Goal: Task Accomplishment & Management: Use online tool/utility

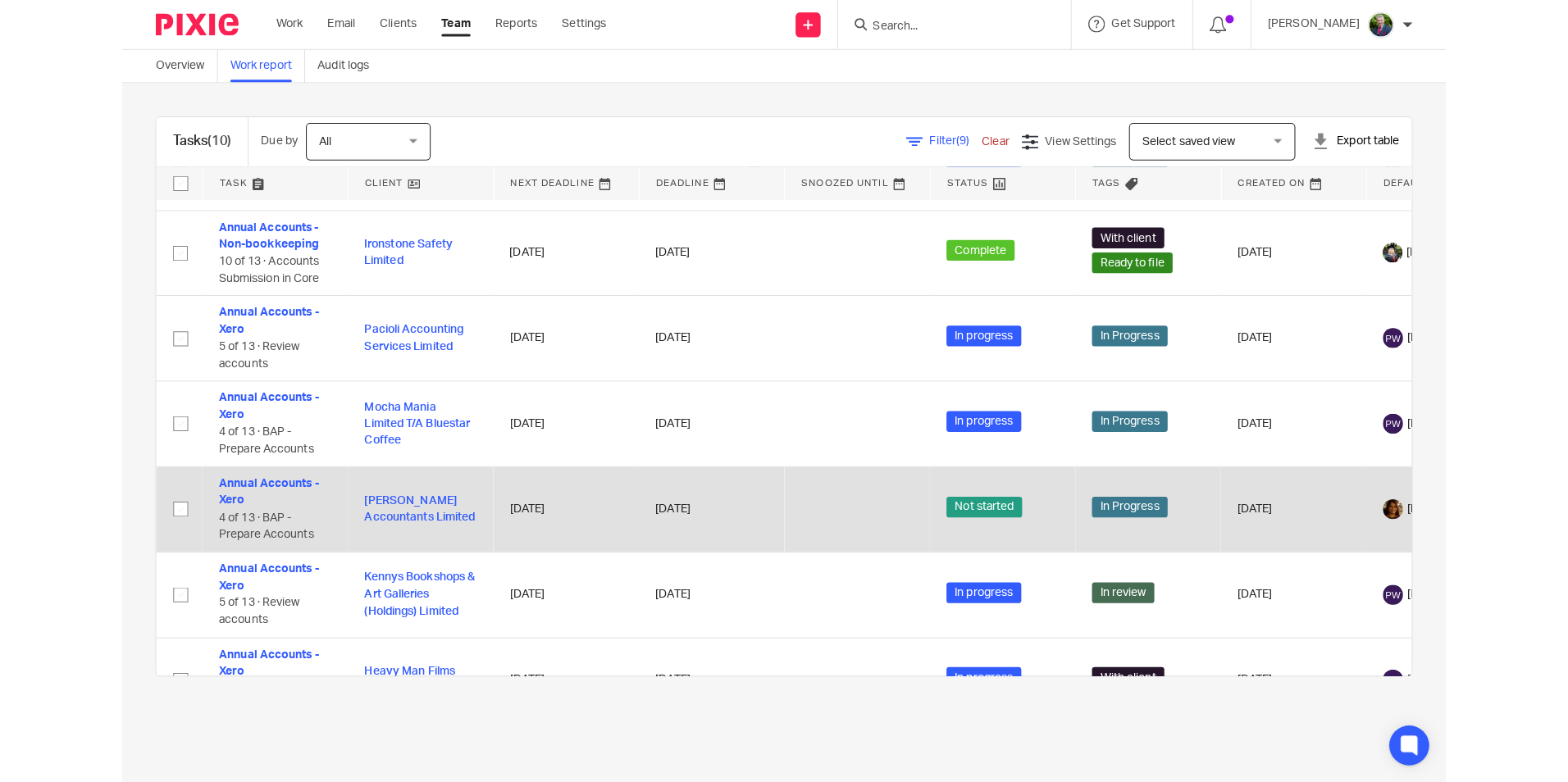
scroll to position [91, 0]
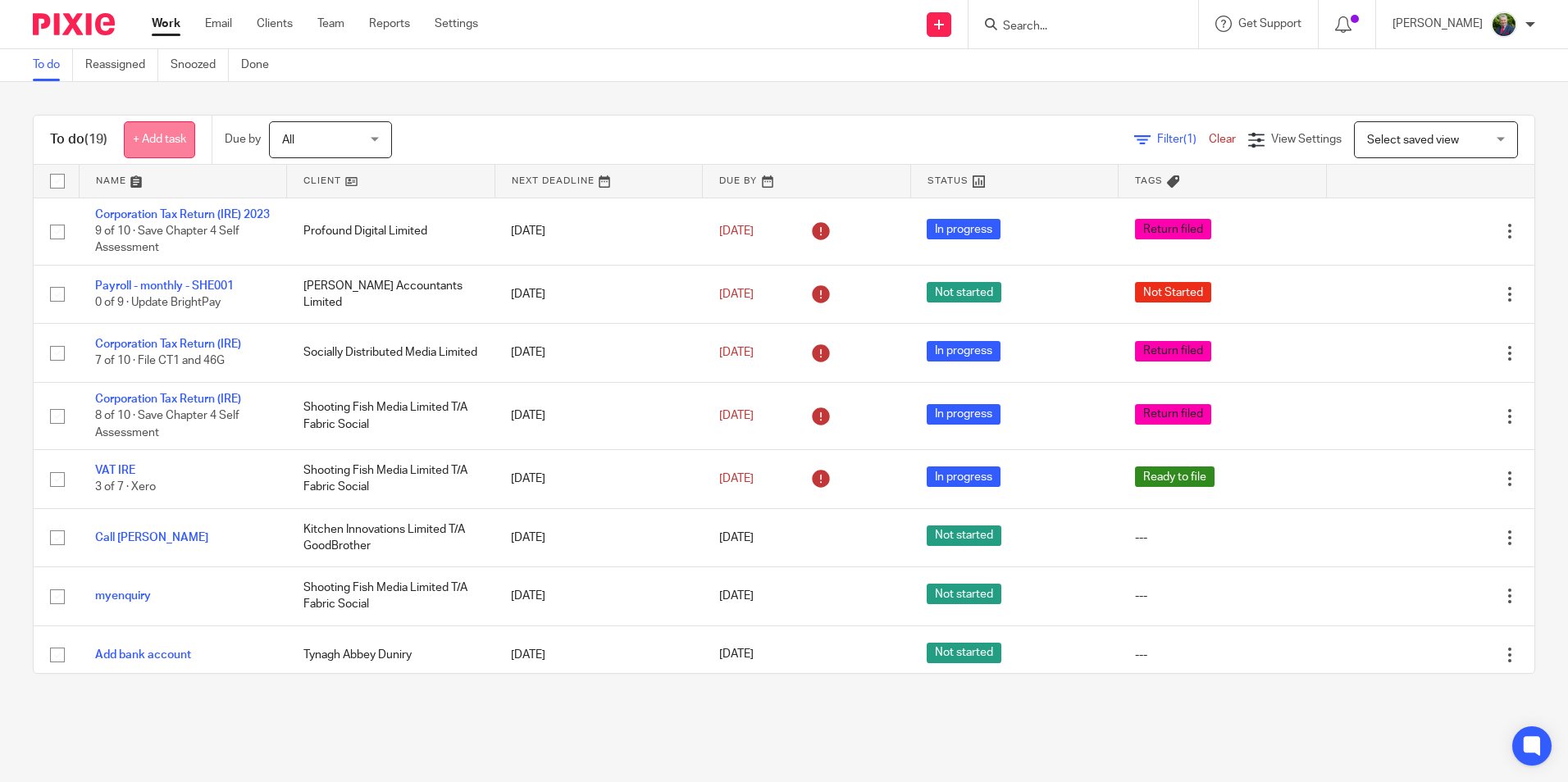
click at [164, 140] on link "+ Add task" at bounding box center [158, 140] width 71 height 37
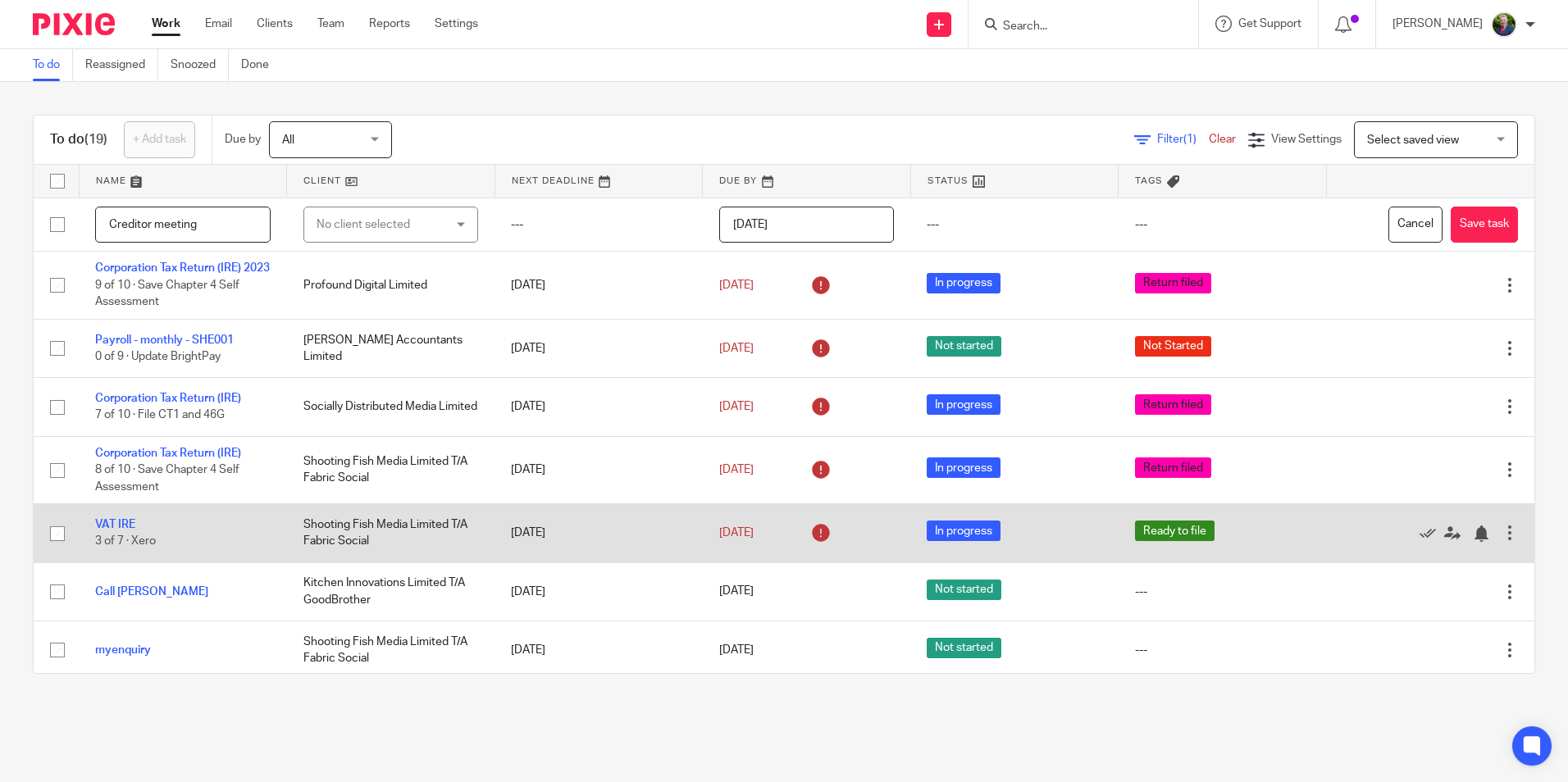
type input "Creditor meeting"
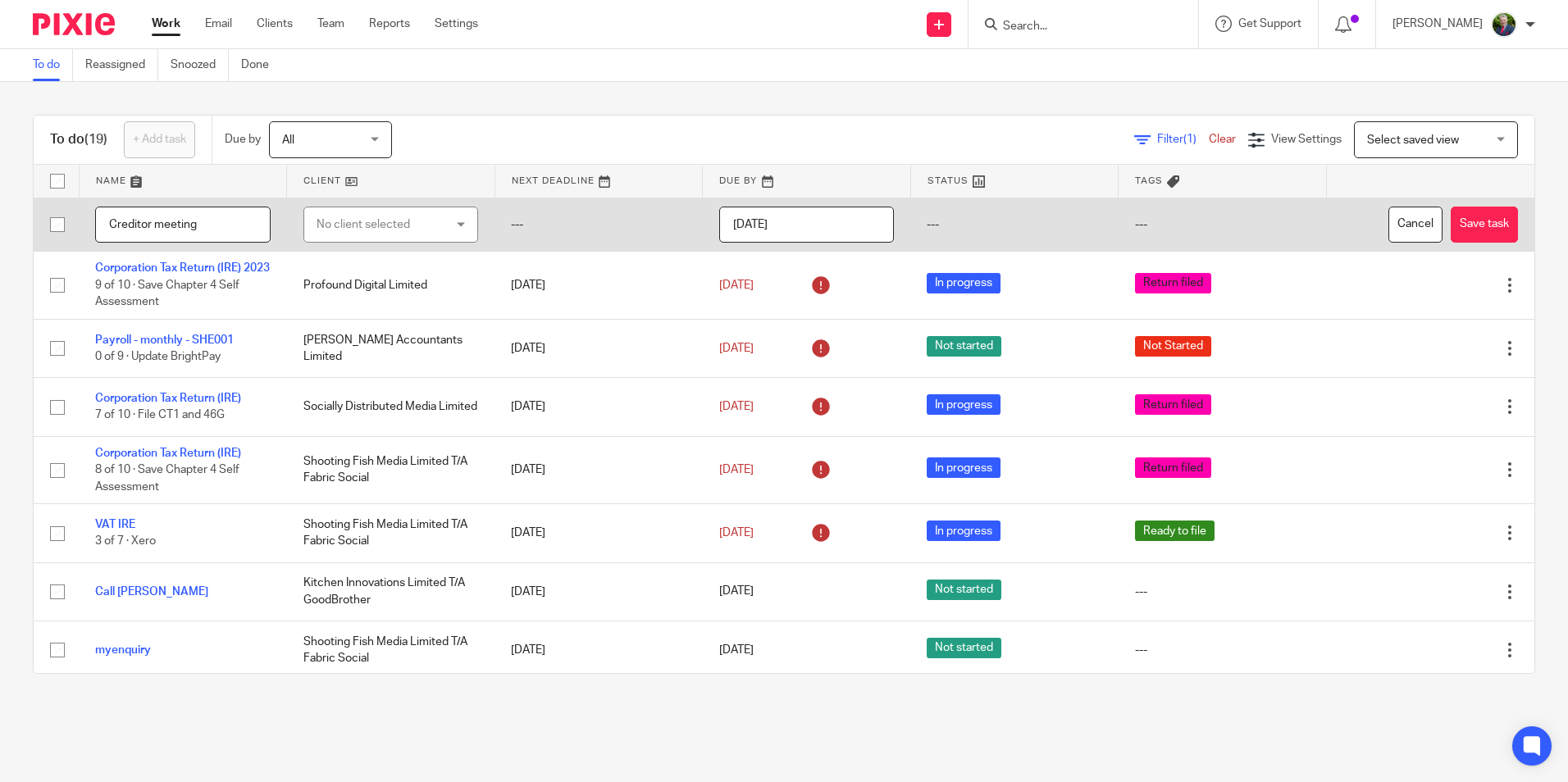
click at [425, 222] on div "No client selected" at bounding box center [381, 224] width 129 height 34
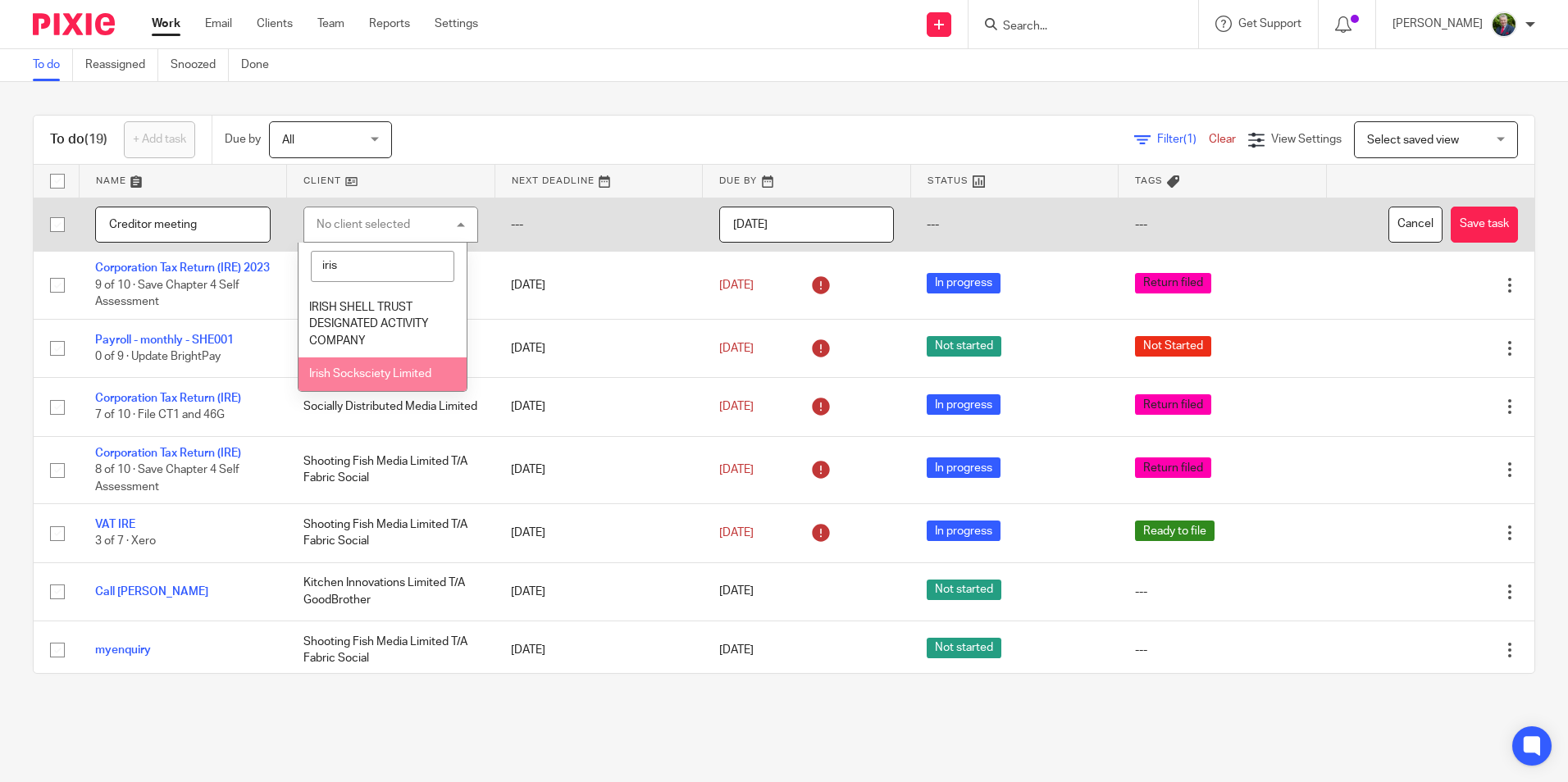
type input "iris"
click at [387, 375] on span "Irish Socksciety Limited" at bounding box center [370, 374] width 122 height 12
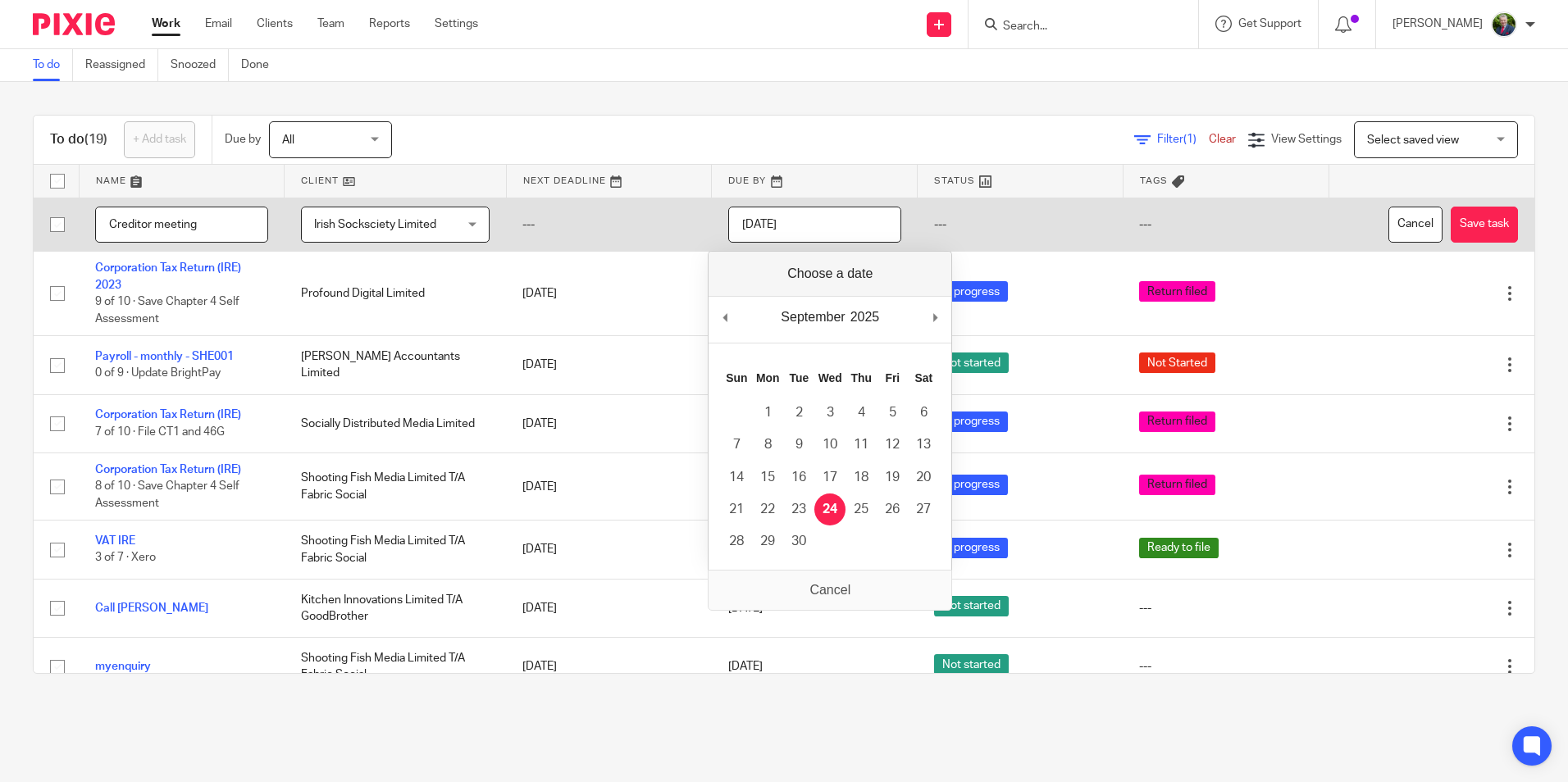
click at [793, 231] on input "[DATE]" at bounding box center [815, 225] width 173 height 37
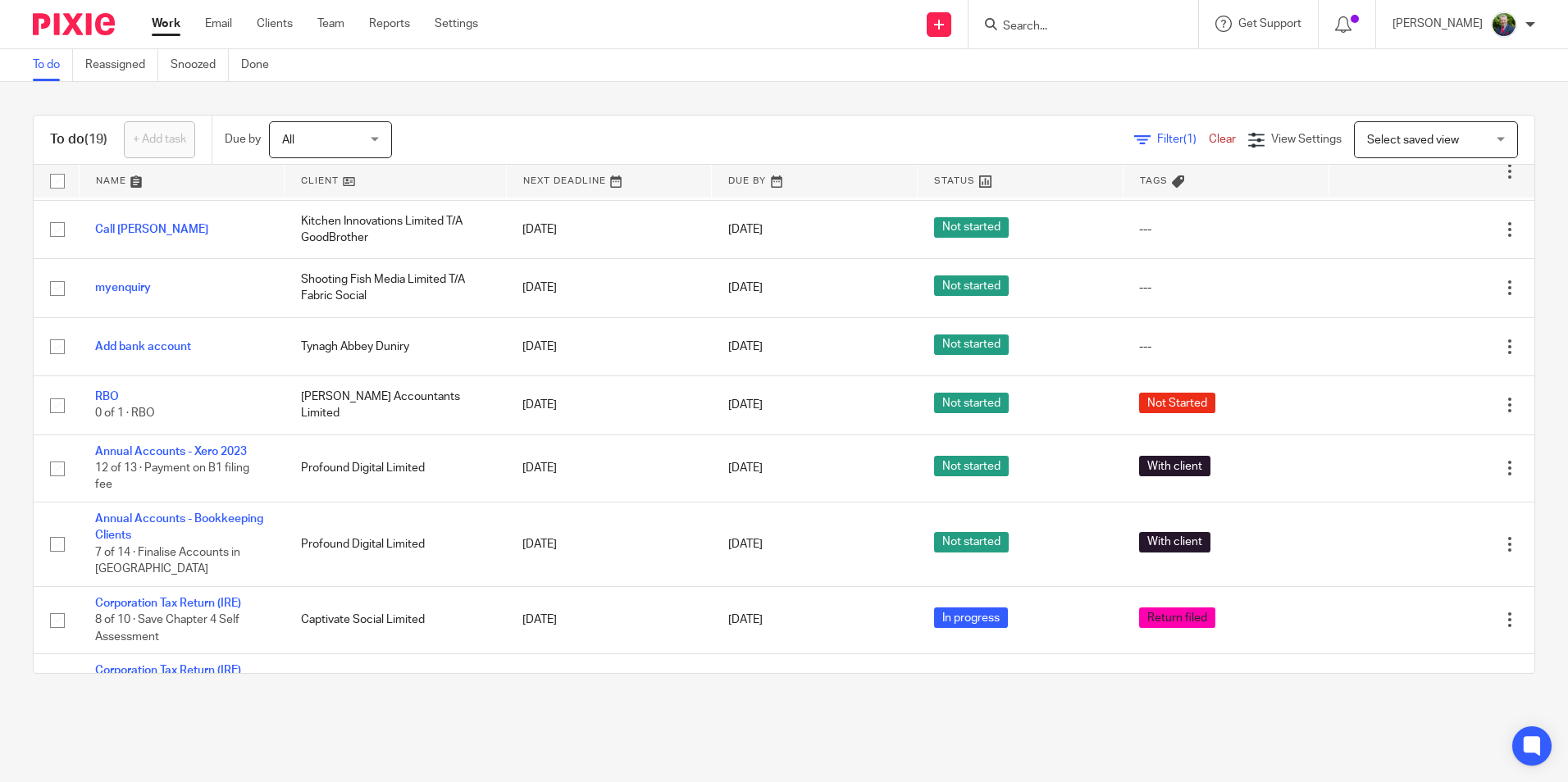
scroll to position [328, 0]
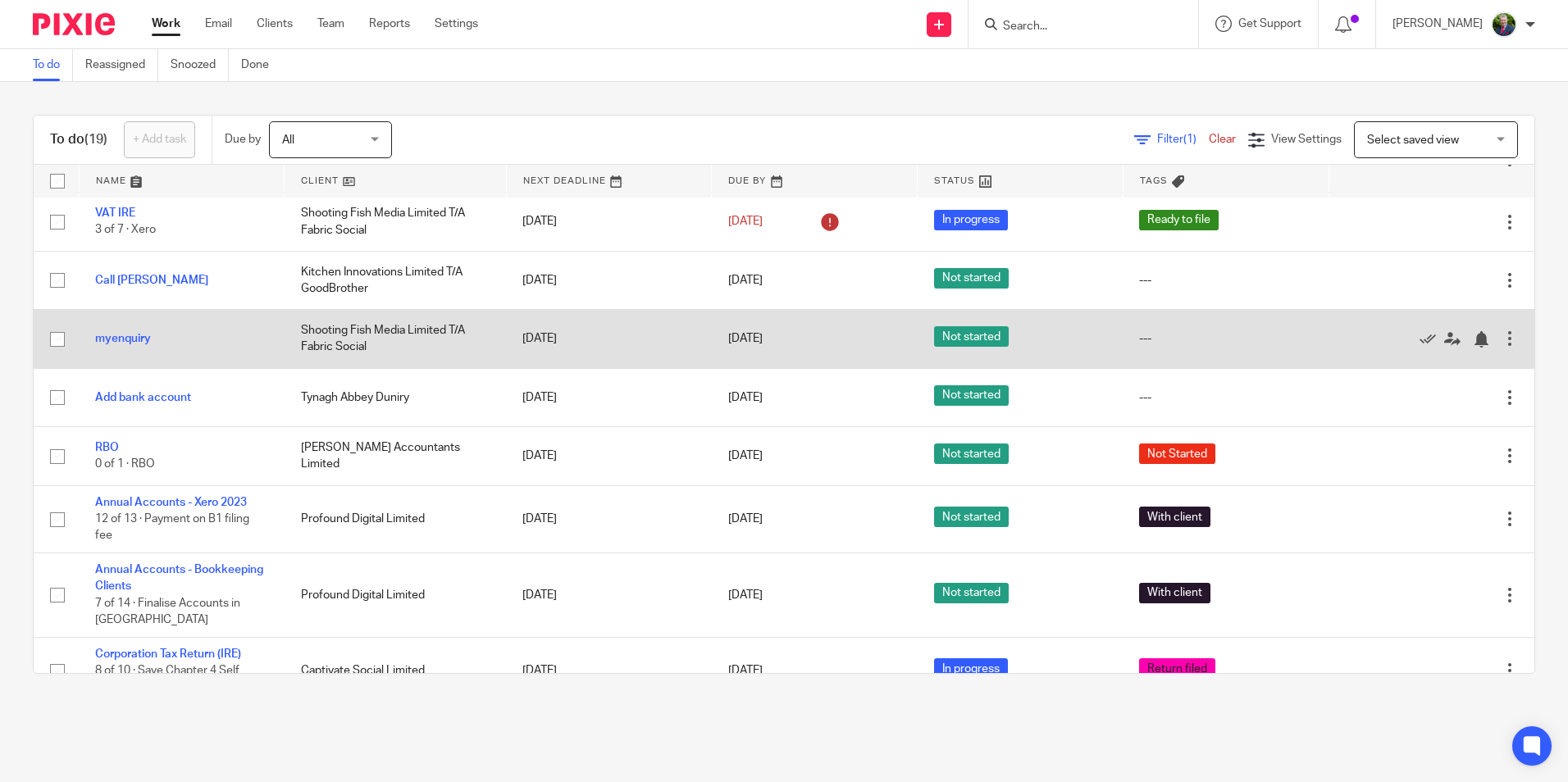
click at [58, 337] on input "checkbox" at bounding box center [57, 339] width 31 height 31
click at [57, 334] on input "checkbox" at bounding box center [57, 339] width 31 height 31
checkbox input "false"
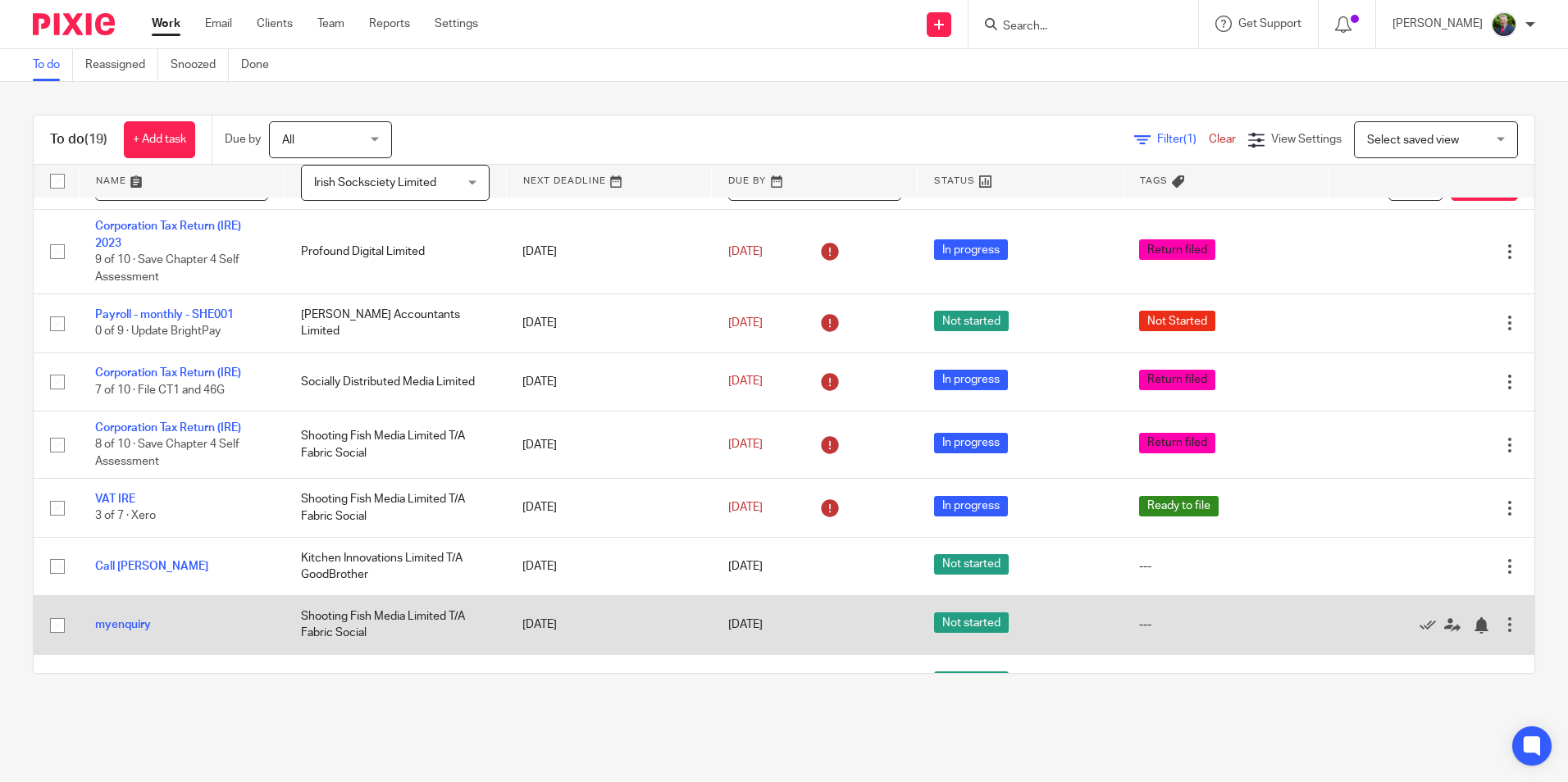
scroll to position [0, 0]
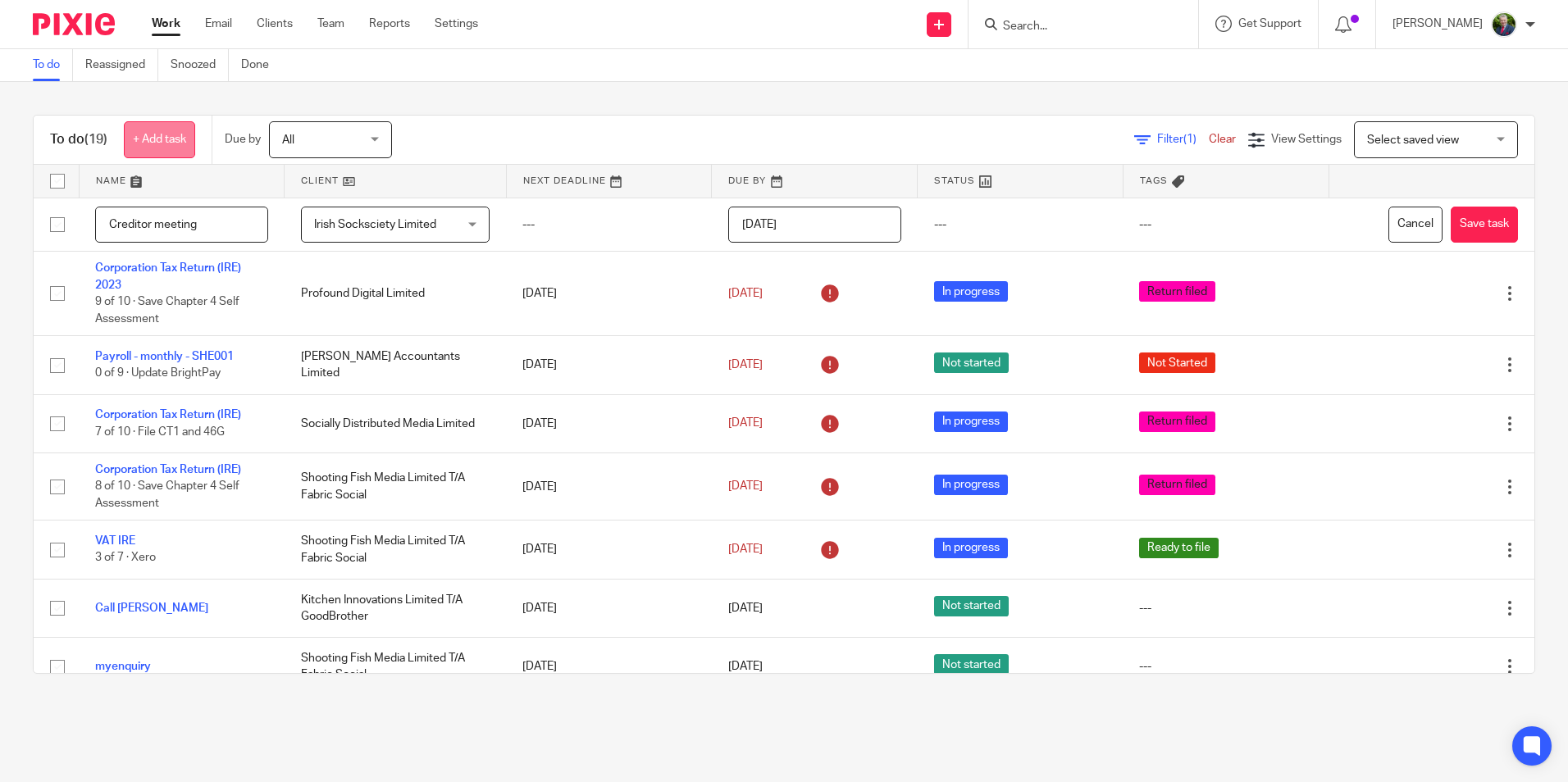
click at [165, 142] on link "+ Add task" at bounding box center [158, 140] width 71 height 37
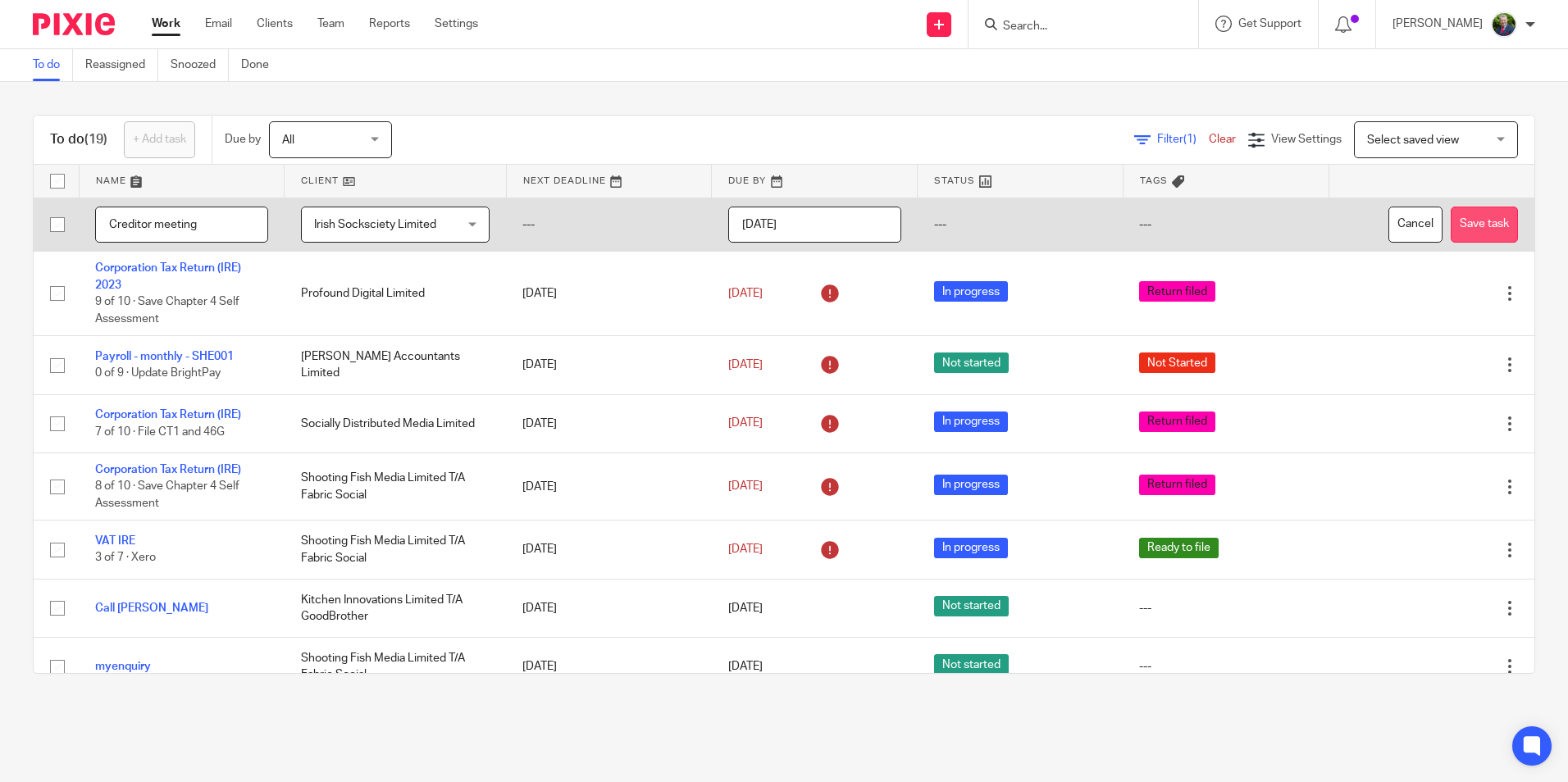
click at [1461, 229] on button "Save task" at bounding box center [1483, 225] width 67 height 37
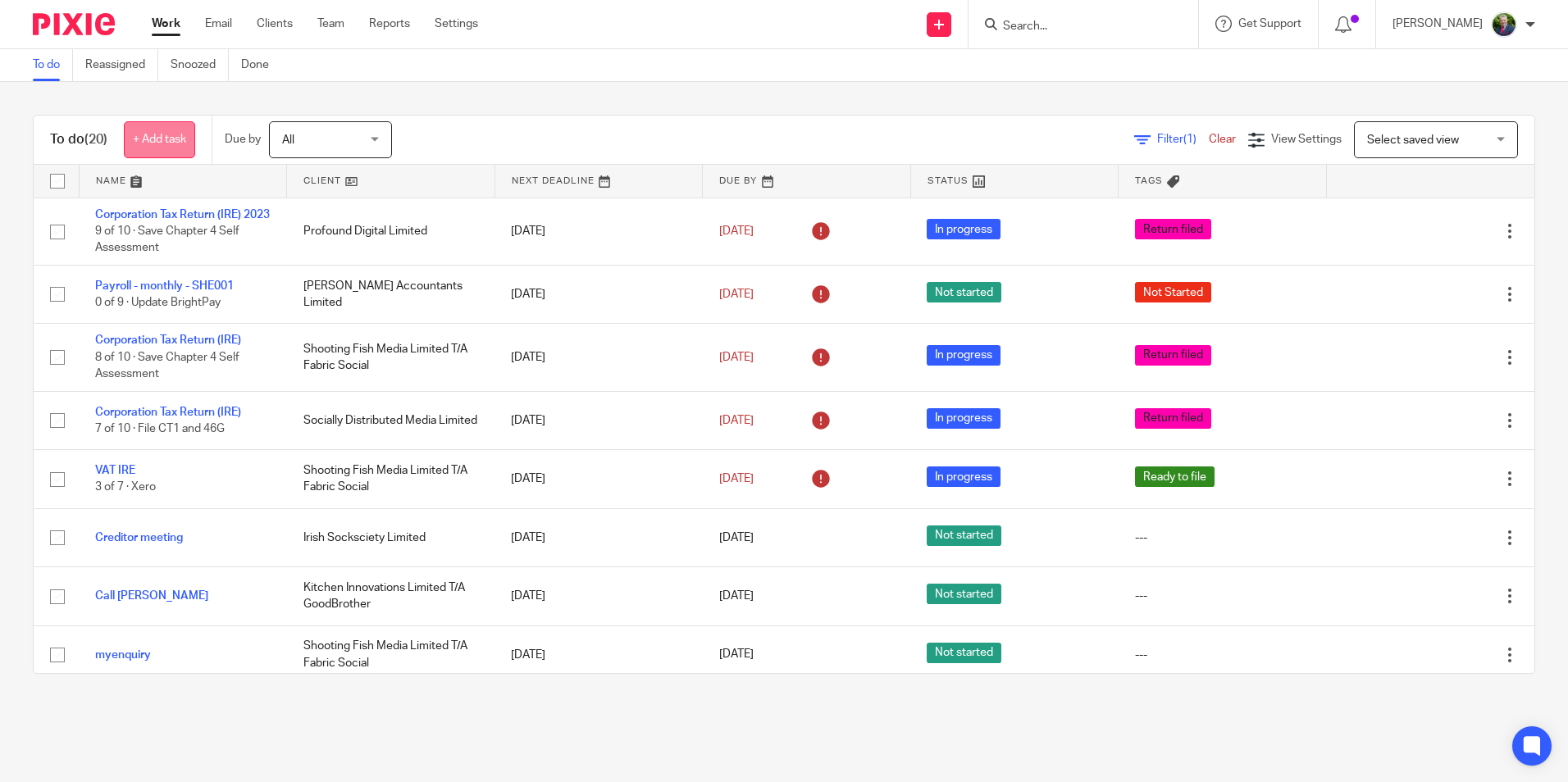
click at [164, 143] on link "+ Add task" at bounding box center [158, 140] width 71 height 37
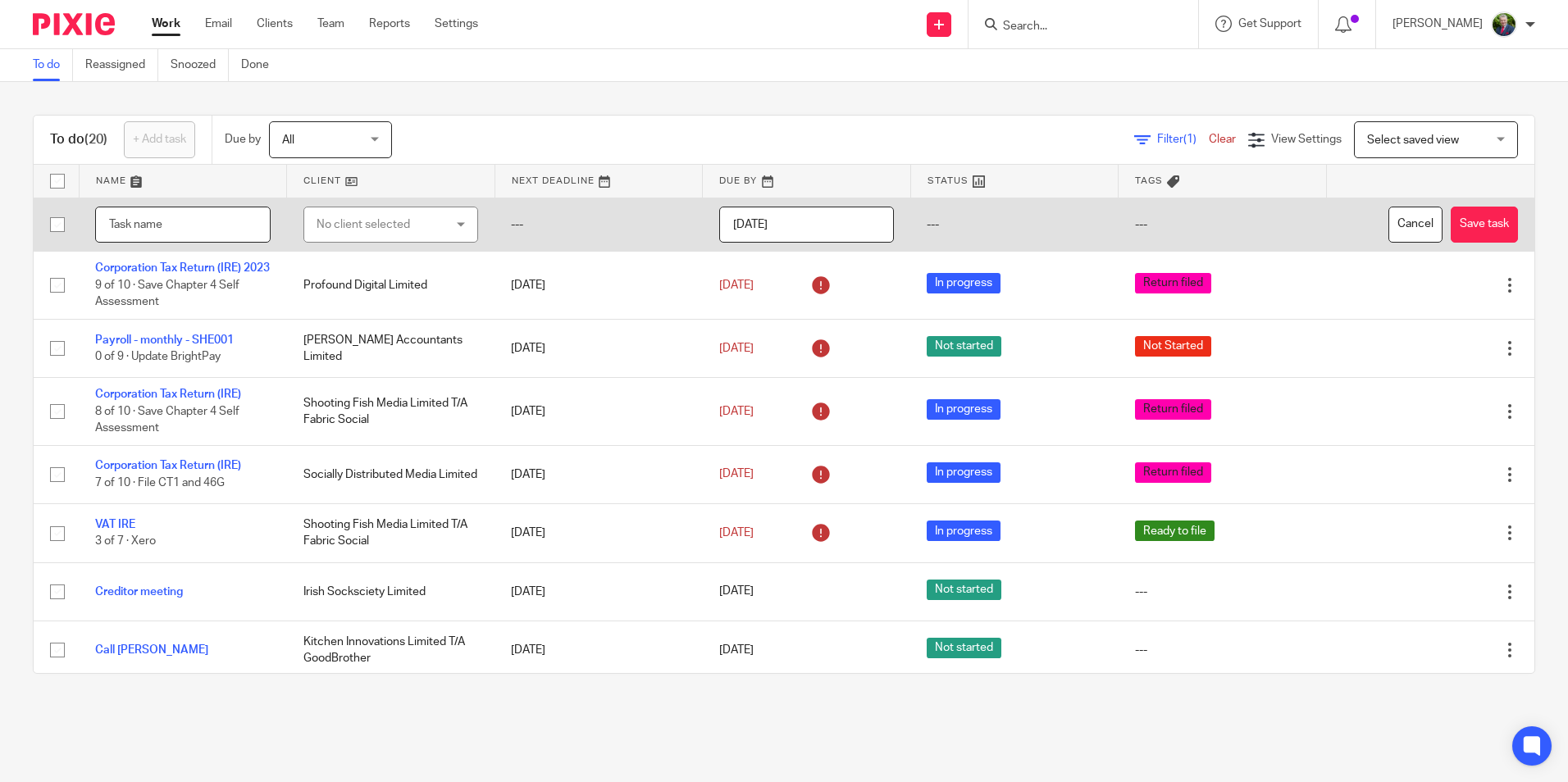
click at [174, 225] on input "text" at bounding box center [183, 225] width 176 height 37
type input "PRSA statement"
click at [347, 223] on div "No client selected" at bounding box center [381, 224] width 129 height 34
type input "orla"
click at [388, 315] on li "[PERSON_NAME]" at bounding box center [382, 307] width 168 height 34
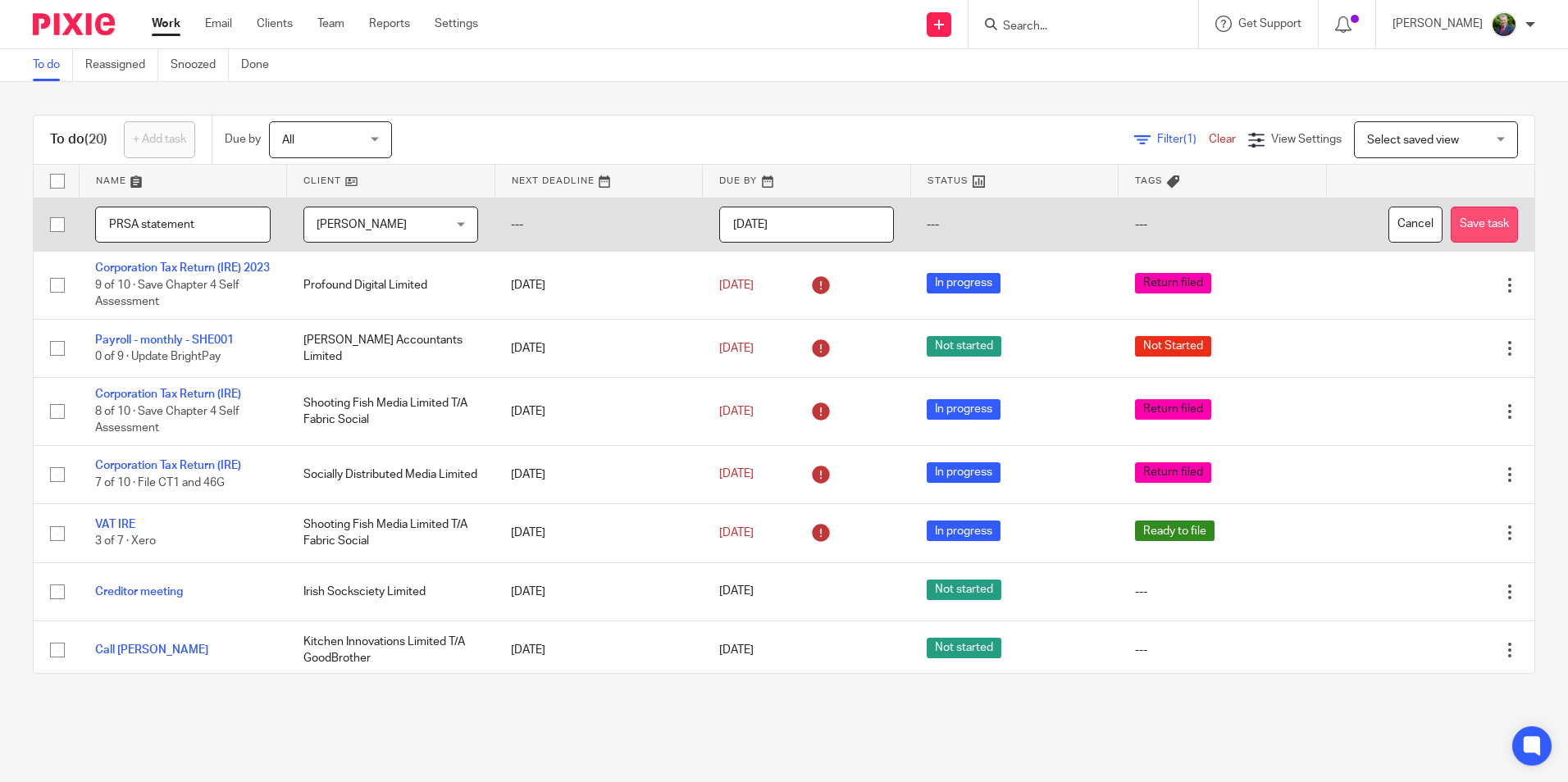
click at [1460, 221] on button "Save task" at bounding box center [1483, 225] width 67 height 37
